Goal: Communication & Community: Participate in discussion

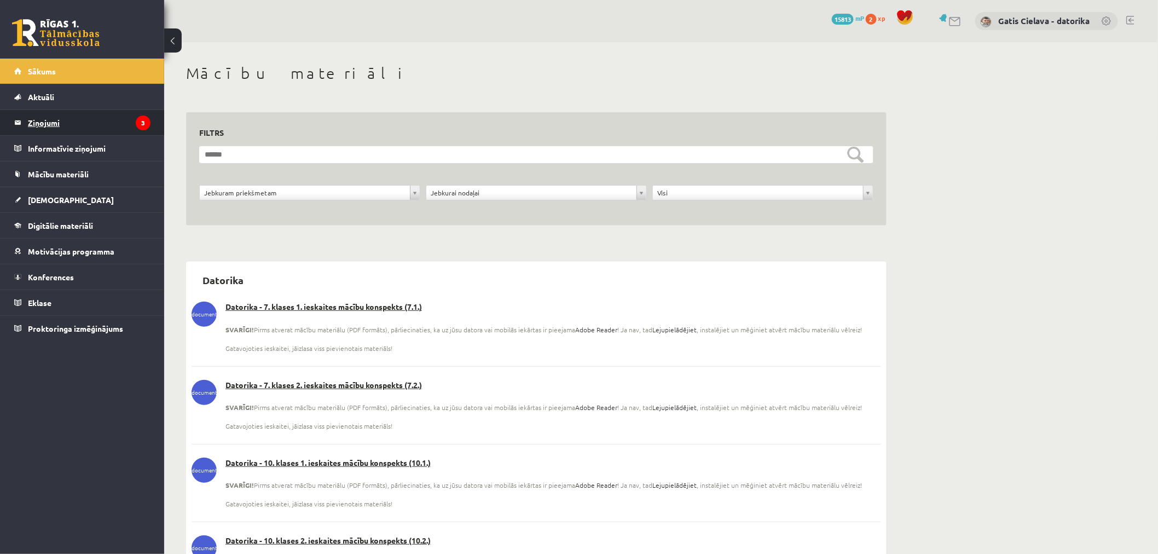
click at [55, 121] on legend "Ziņojumi 3" at bounding box center [89, 122] width 123 height 25
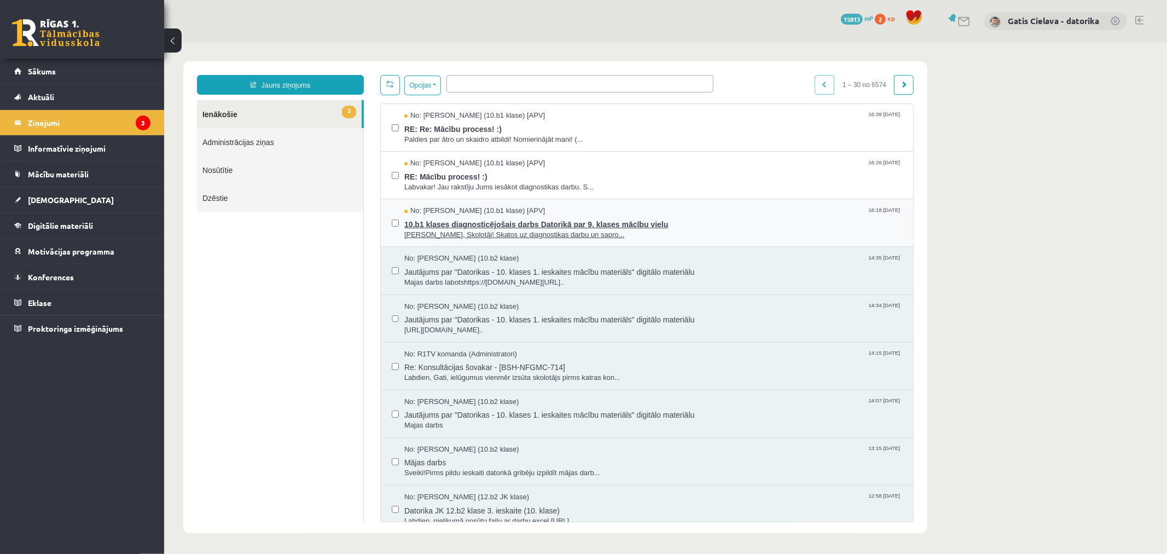
click at [469, 229] on span "Labvakar, Skolotāj! Skatos uz diagnostikas darbu un sapro..." at bounding box center [653, 234] width 498 height 10
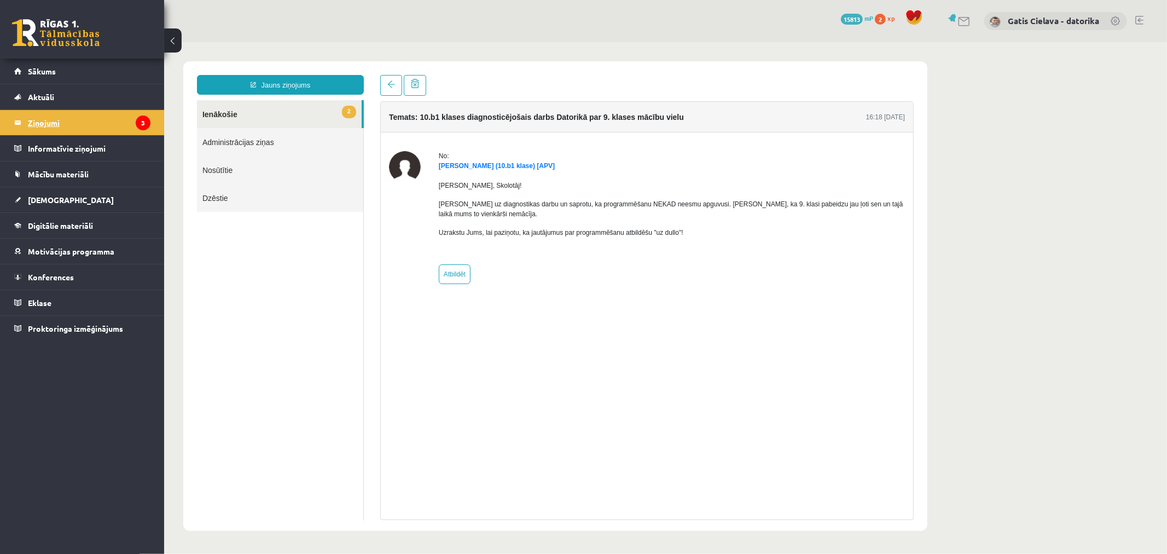
click at [48, 123] on legend "Ziņojumi 3" at bounding box center [89, 122] width 123 height 25
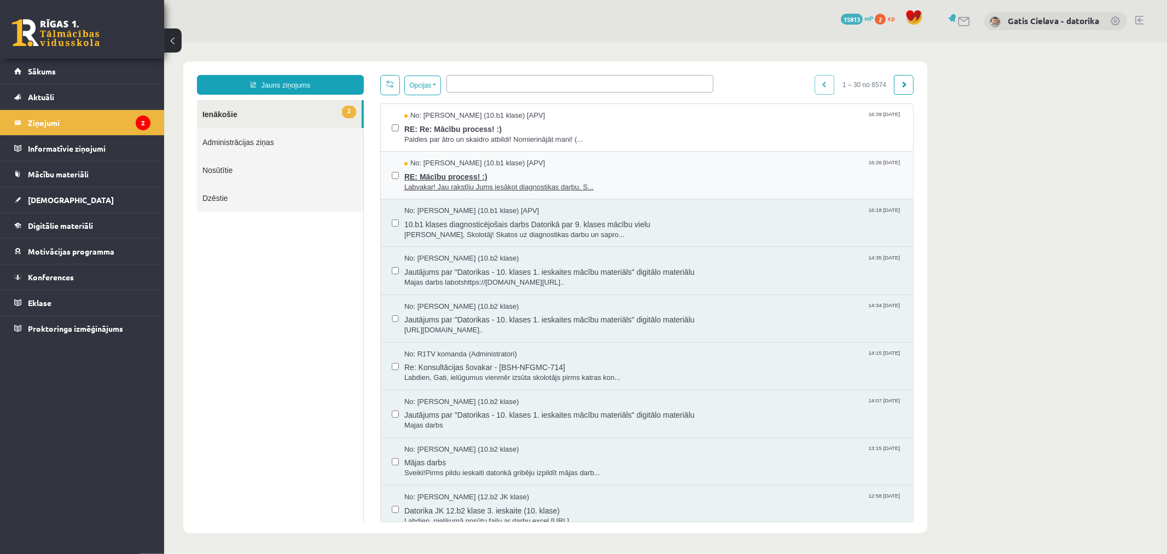
click at [452, 173] on span "RE: Mācību process! :)" at bounding box center [653, 175] width 498 height 14
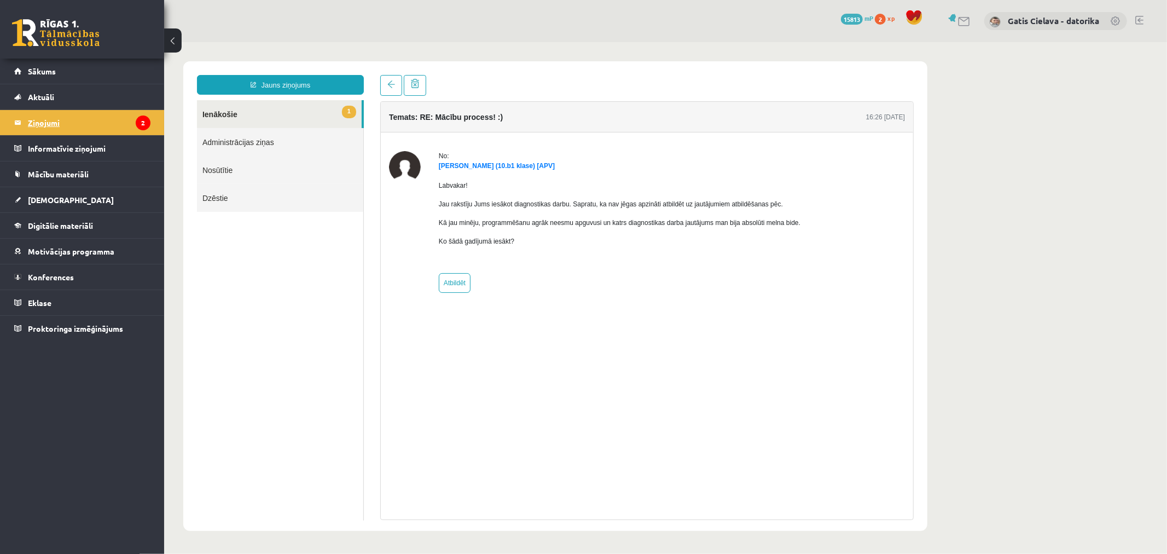
click at [58, 119] on legend "Ziņojumi 2" at bounding box center [89, 122] width 123 height 25
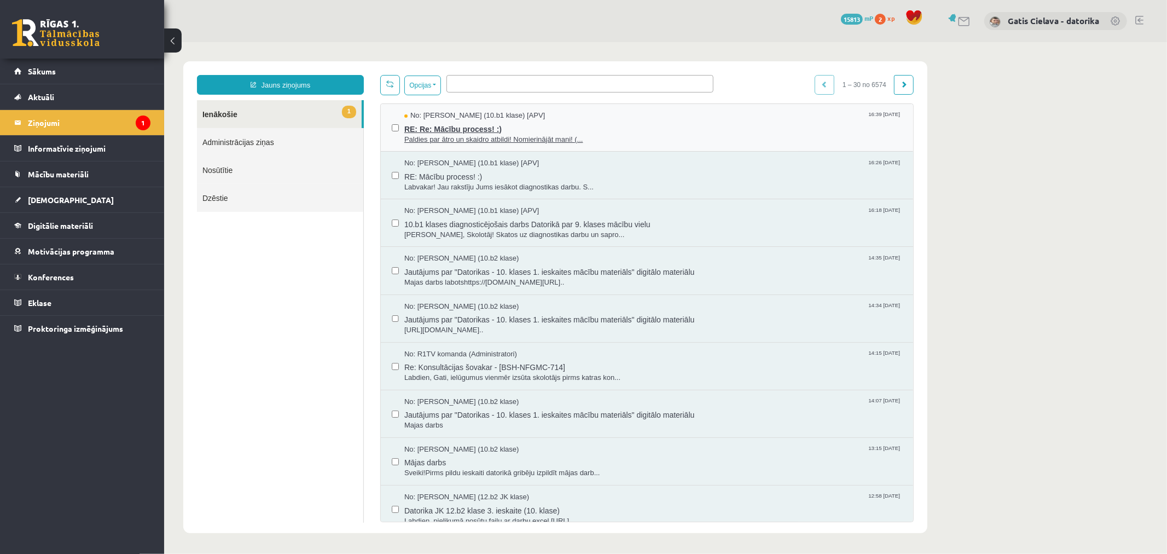
click at [441, 131] on span "RE: Re: Mācību process! :)" at bounding box center [653, 127] width 498 height 14
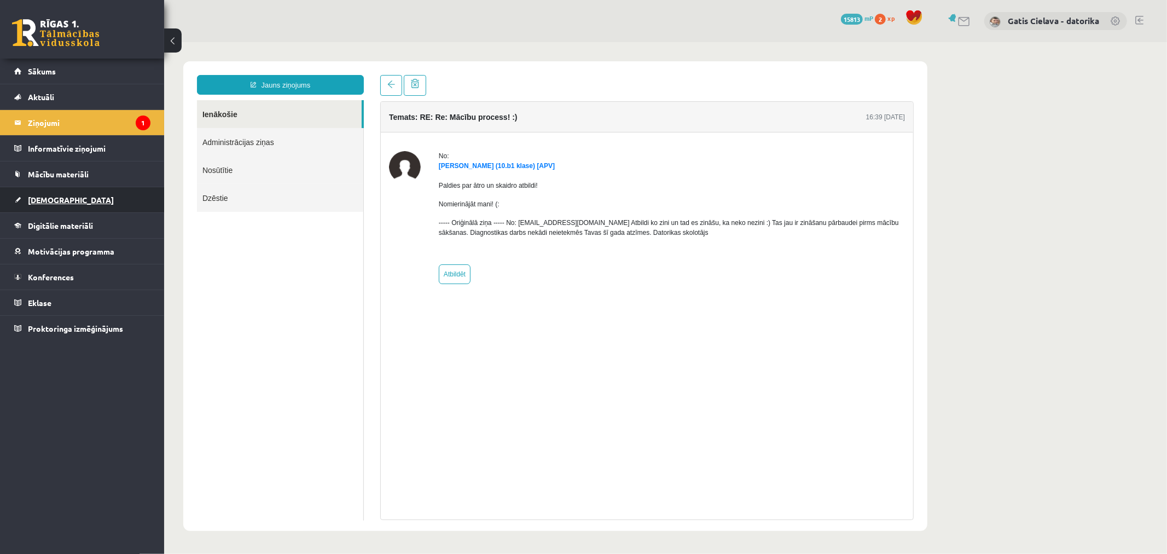
click at [52, 198] on span "[DEMOGRAPHIC_DATA]" at bounding box center [71, 200] width 86 height 10
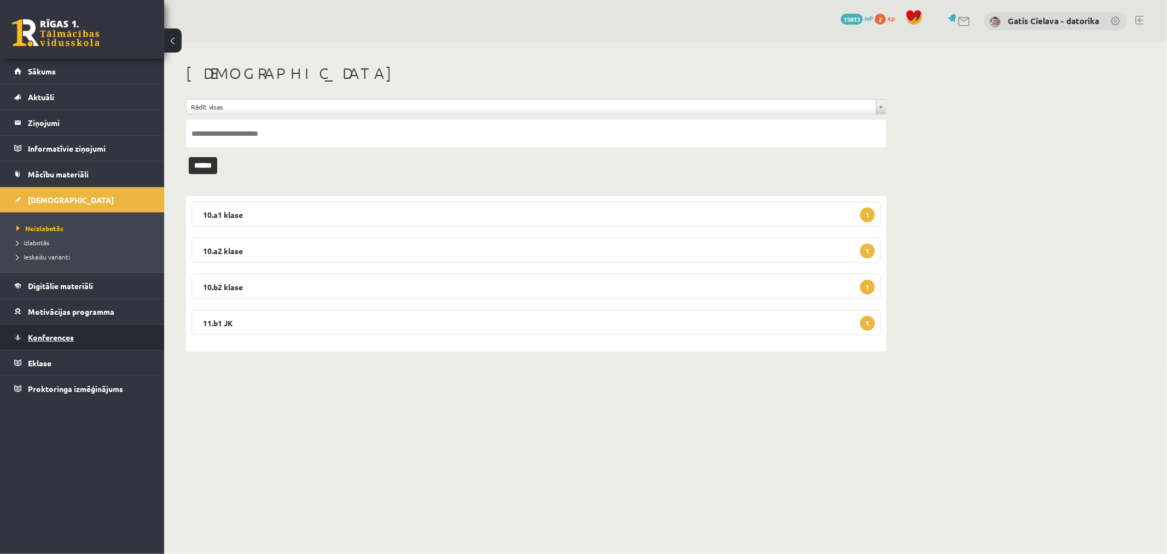
click at [58, 335] on span "Konferences" at bounding box center [51, 337] width 46 height 10
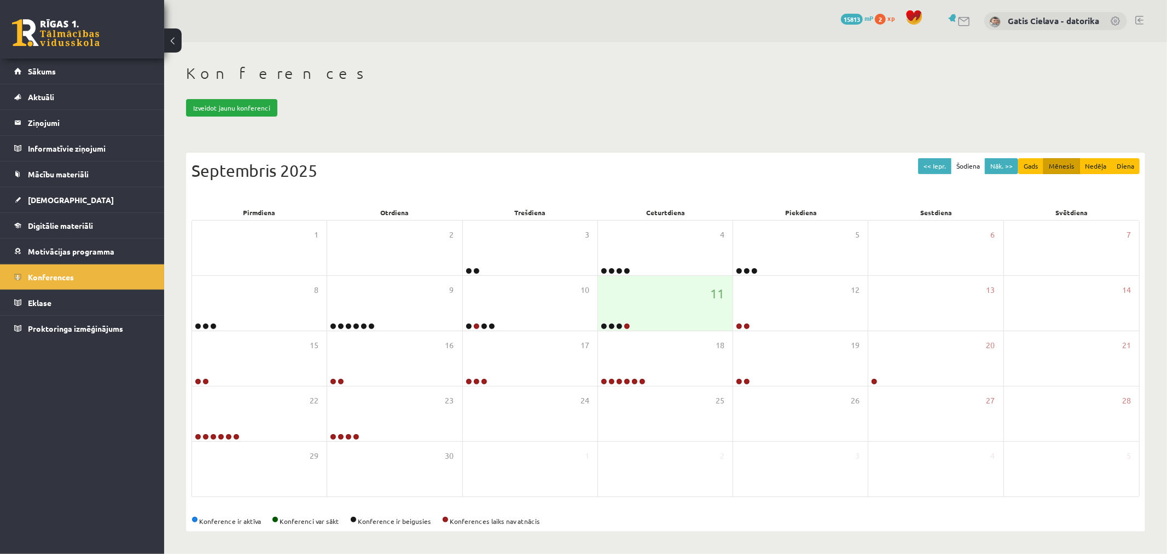
click at [661, 126] on div "Konferences Izveidot jaunu konferenci << Iepr. Šodiena Nāk. >> Gads Mēnesis Ned…" at bounding box center [665, 297] width 1003 height 511
click at [67, 276] on span "Konferences" at bounding box center [51, 277] width 46 height 10
click at [69, 274] on span "Konferences" at bounding box center [51, 277] width 46 height 10
click at [627, 326] on link at bounding box center [627, 326] width 7 height 7
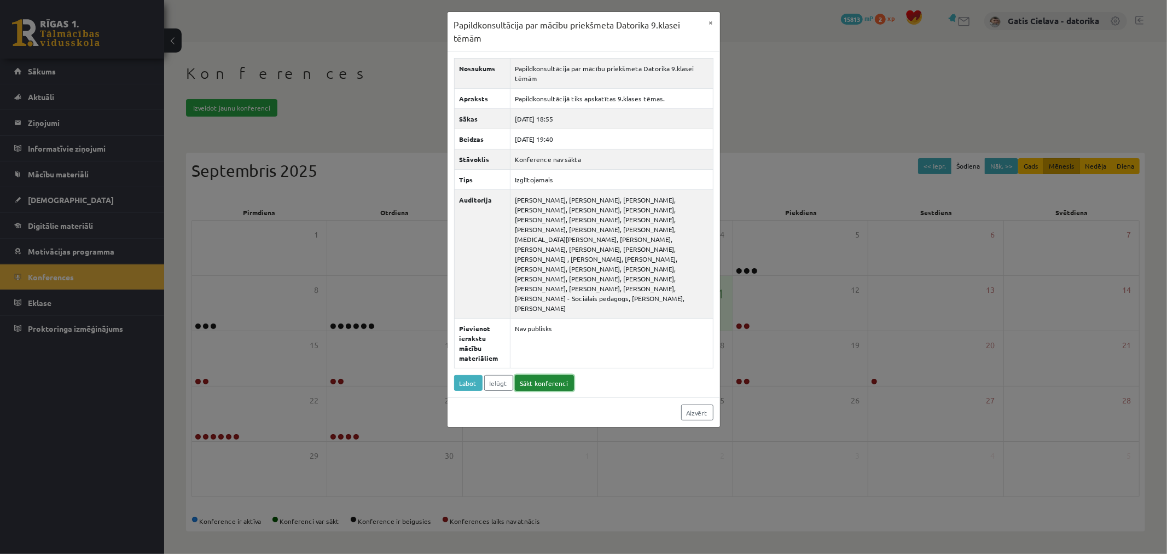
click at [553, 375] on link "Sākt konferenci" at bounding box center [544, 383] width 59 height 16
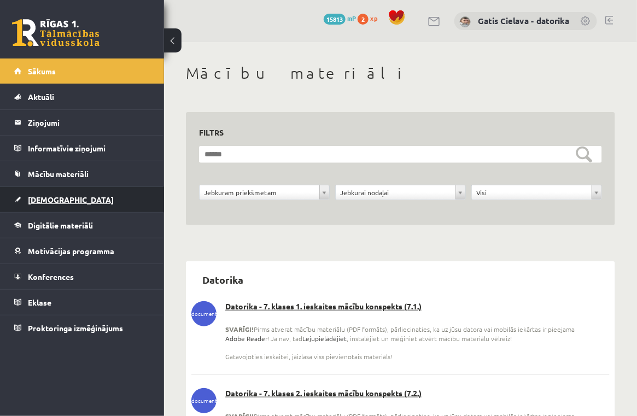
click at [47, 205] on link "[DEMOGRAPHIC_DATA]" at bounding box center [82, 199] width 136 height 25
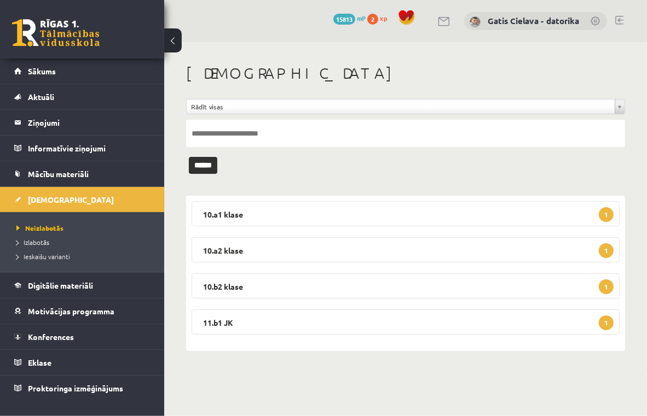
click at [245, 126] on input "text" at bounding box center [405, 133] width 439 height 27
